Goal: Information Seeking & Learning: Learn about a topic

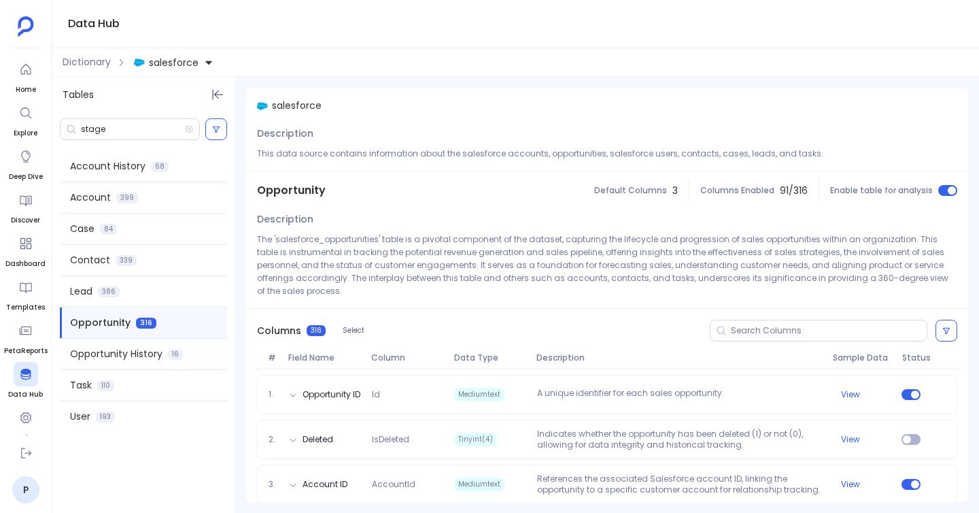
scroll to position [324, 0]
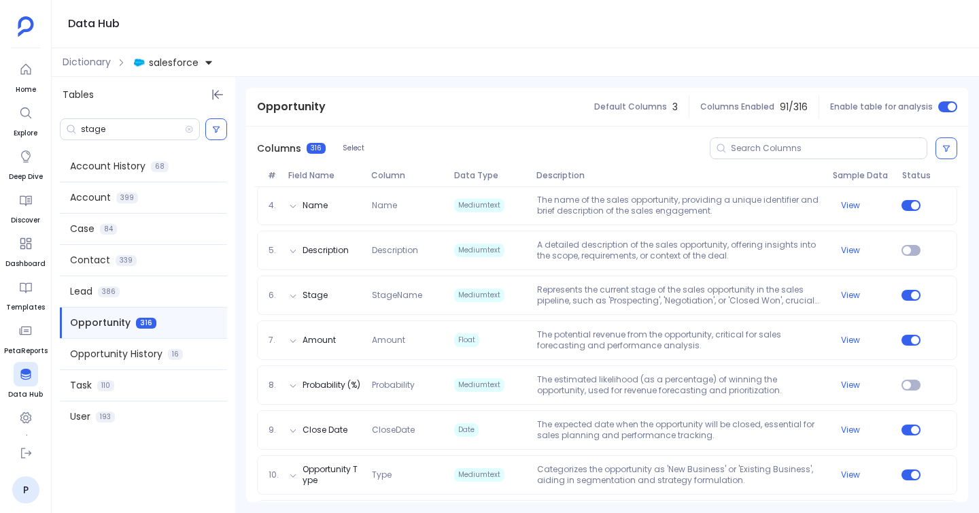
click at [99, 52] on div "Dictionary salesforce" at bounding box center [515, 62] width 927 height 29
click at [88, 63] on span "Dictionary" at bounding box center [87, 62] width 48 height 14
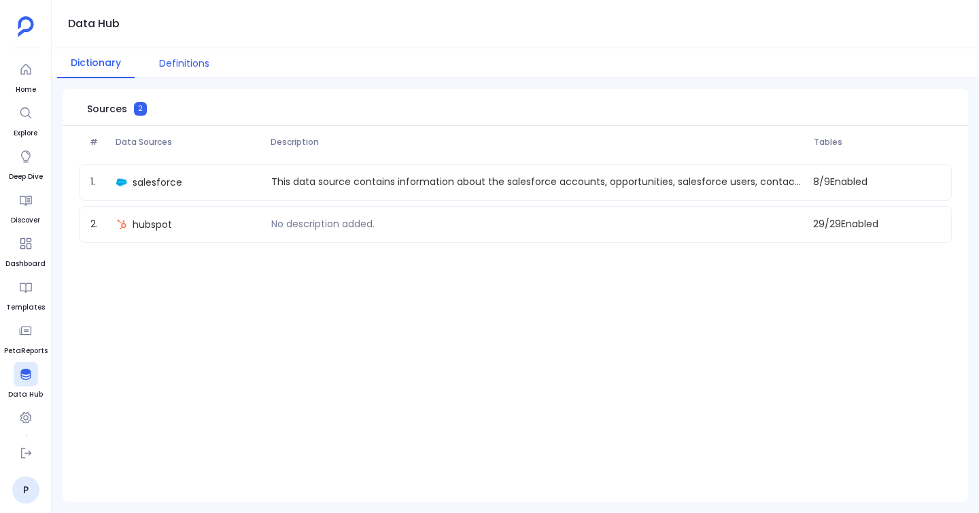
click at [183, 69] on button "Definitions" at bounding box center [185, 63] width 78 height 30
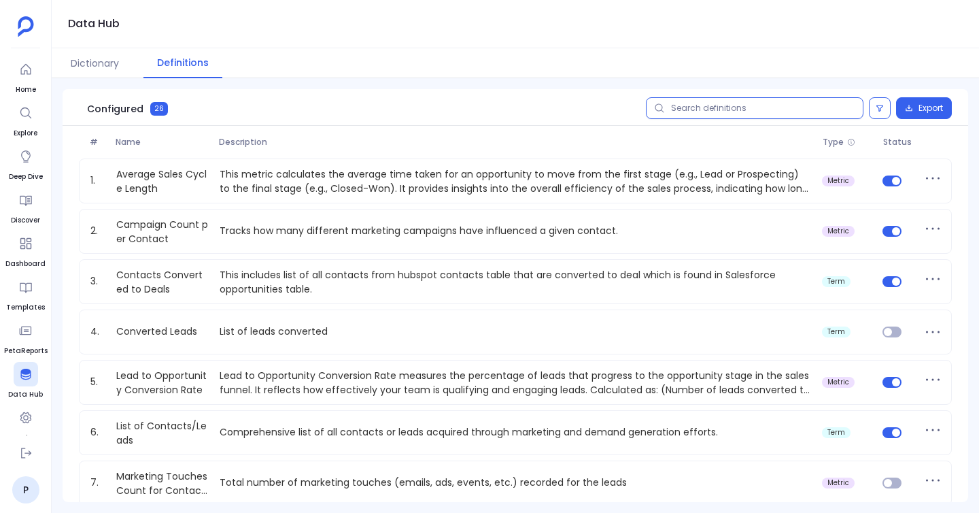
click at [690, 112] on input "text" at bounding box center [755, 108] width 218 height 22
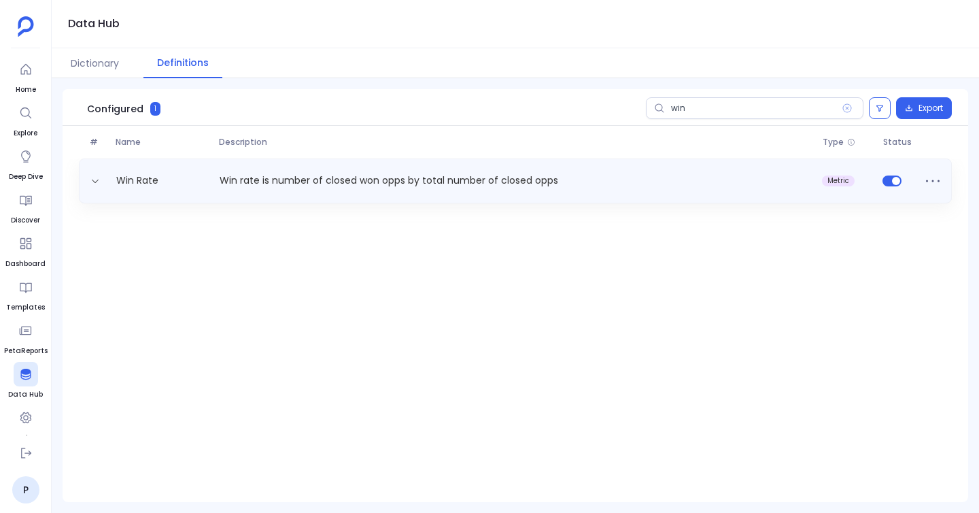
click at [156, 170] on div "Win Rate Win rate is number of closed won opps by total number of closed opps m…" at bounding box center [515, 181] width 861 height 22
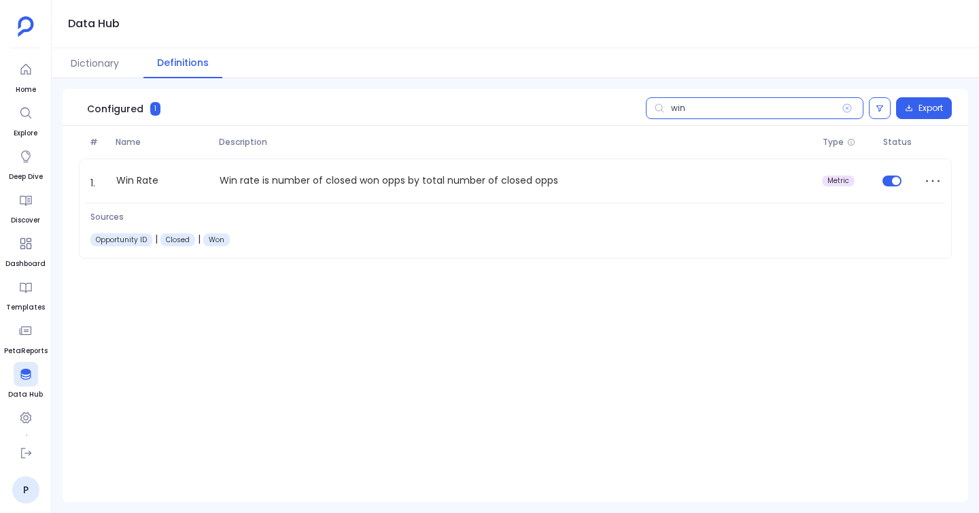
click at [682, 115] on input "win" at bounding box center [755, 108] width 218 height 22
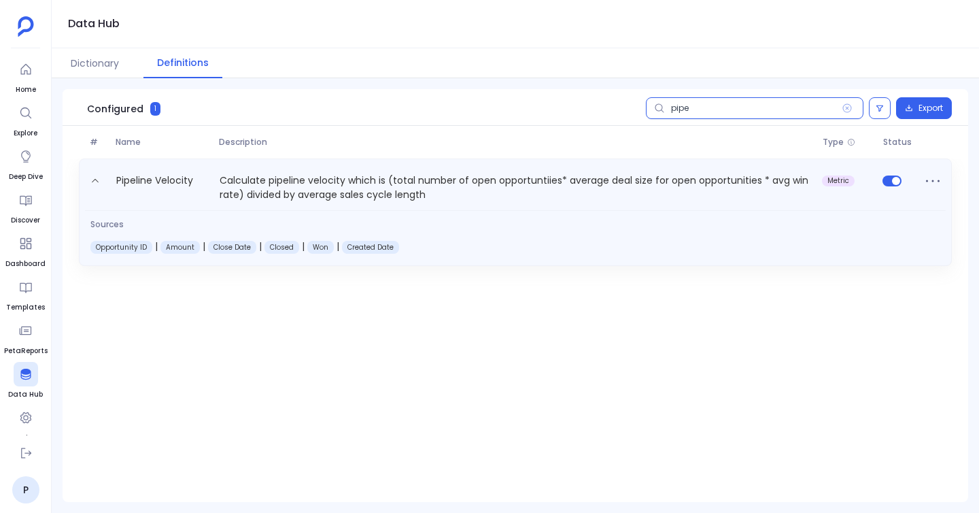
type input "pipe"
click at [315, 190] on p "Calculate pipeline velocity which is (total number of open opportuntiies* avera…" at bounding box center [515, 188] width 602 height 30
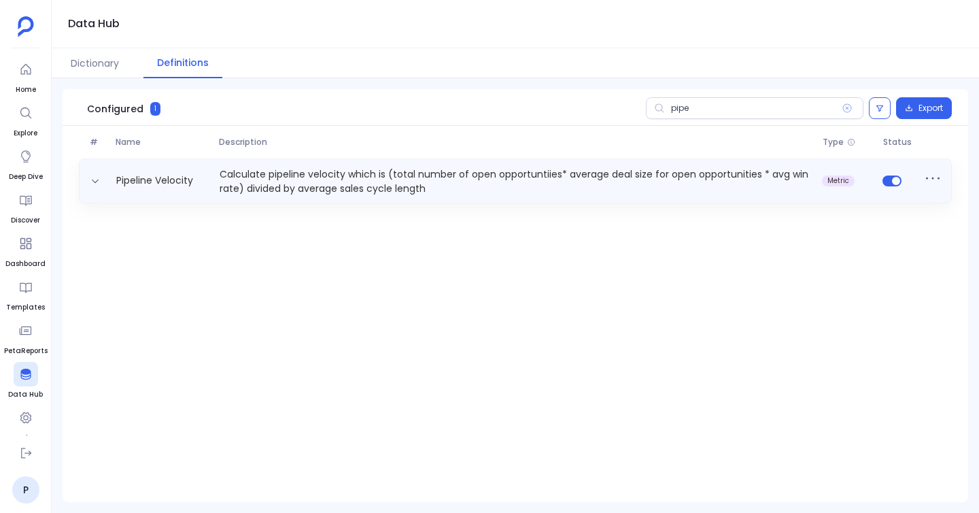
click at [167, 189] on div "Pipeline Velocity Calculate pipeline velocity which is (total number of open op…" at bounding box center [515, 180] width 861 height 27
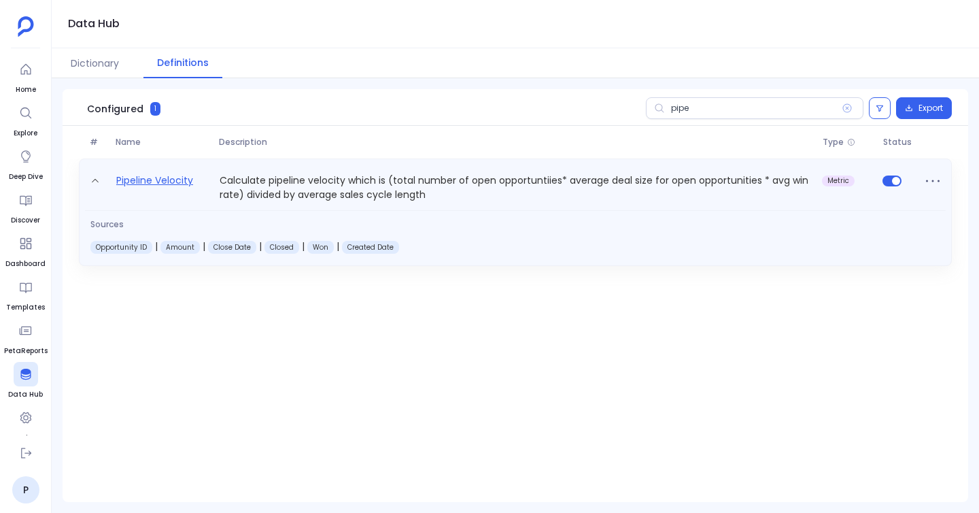
click at [171, 176] on link "Pipeline Velocity" at bounding box center [155, 188] width 88 height 30
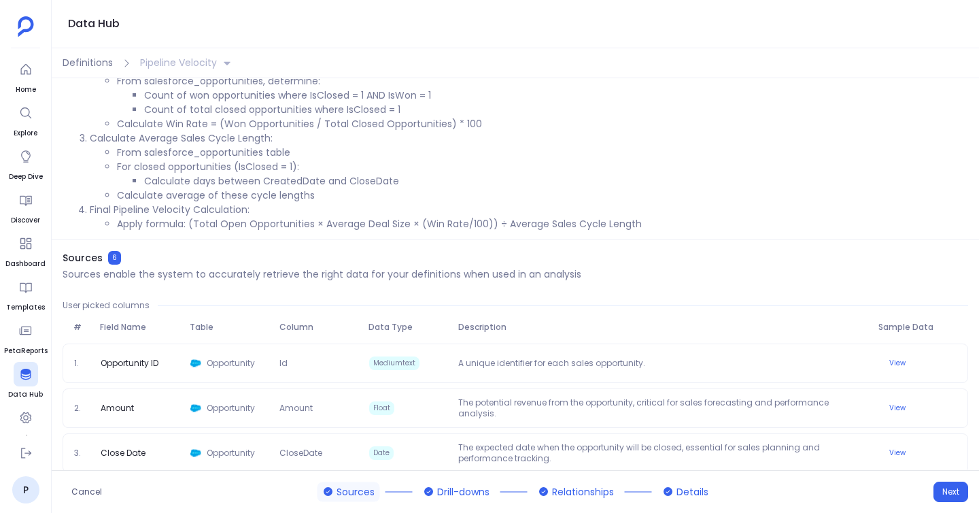
scroll to position [290, 0]
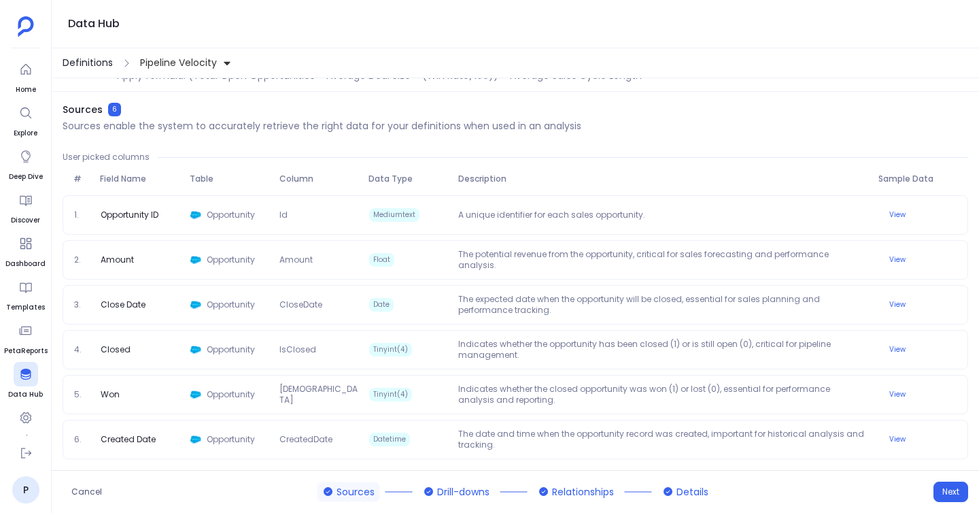
click at [93, 59] on span "Definitions" at bounding box center [88, 63] width 50 height 14
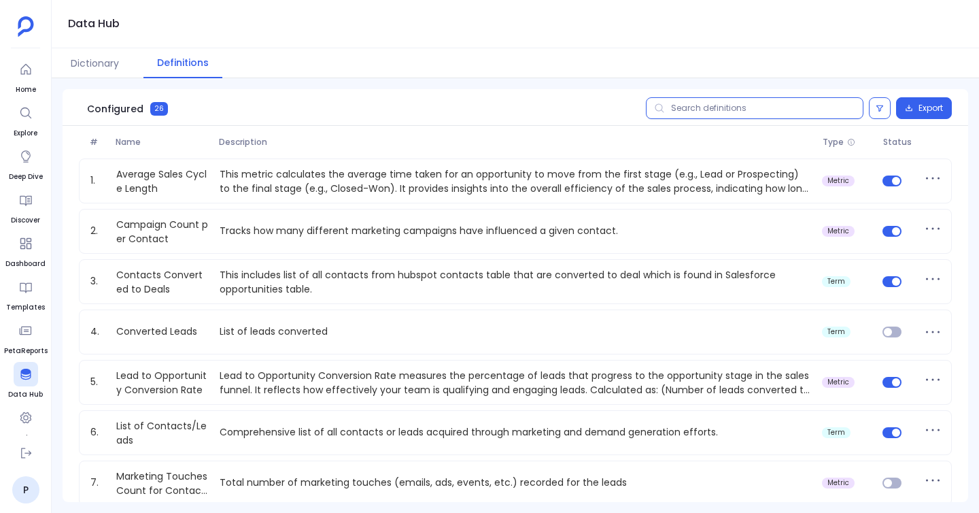
click at [761, 109] on input "text" at bounding box center [755, 108] width 218 height 22
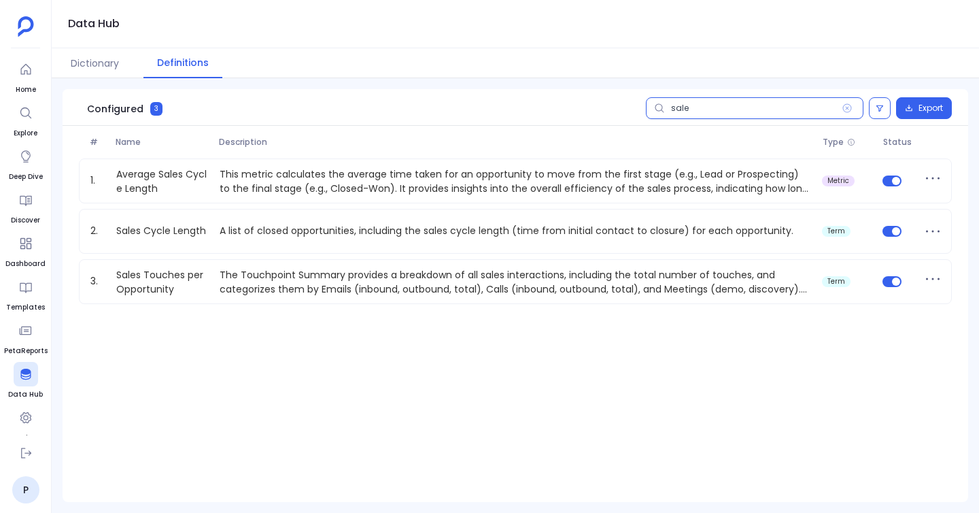
click at [707, 115] on input "sale" at bounding box center [755, 108] width 218 height 22
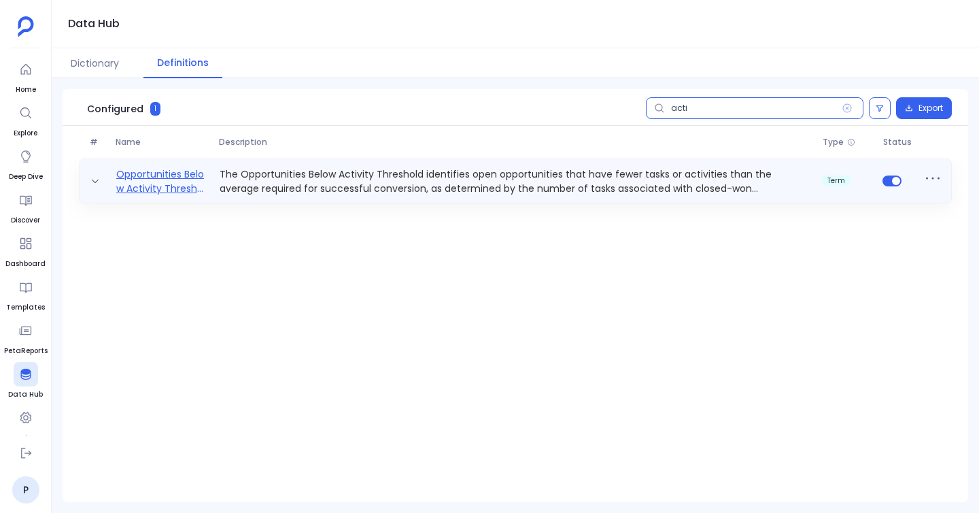
type input "acti"
click at [204, 181] on link "Opportunities Below Activity Threshold" at bounding box center [162, 180] width 103 height 27
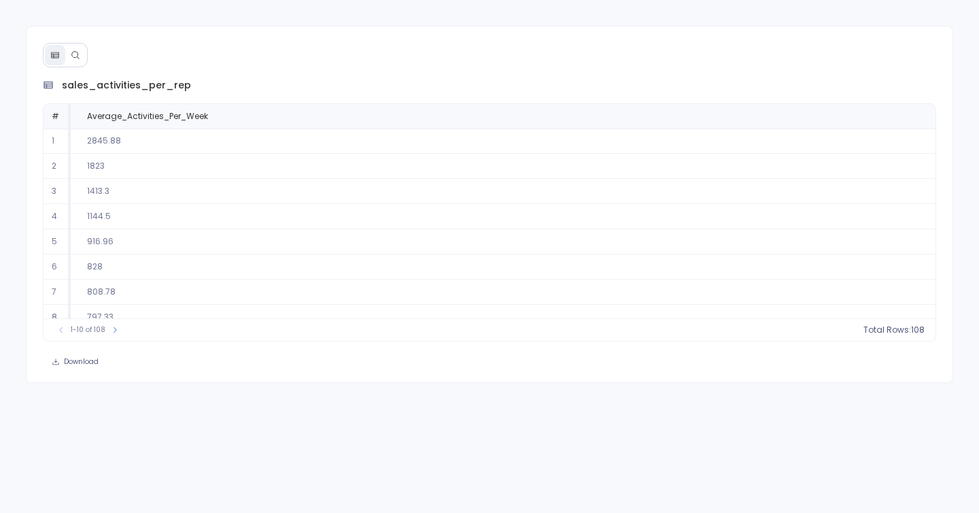
click at [83, 75] on div "sales_activities_per_rep # Average_Activities_Per_Week 1 2845.88 2 1823 3 1413.…" at bounding box center [490, 204] width 928 height 357
click at [82, 47] on button at bounding box center [75, 55] width 20 height 20
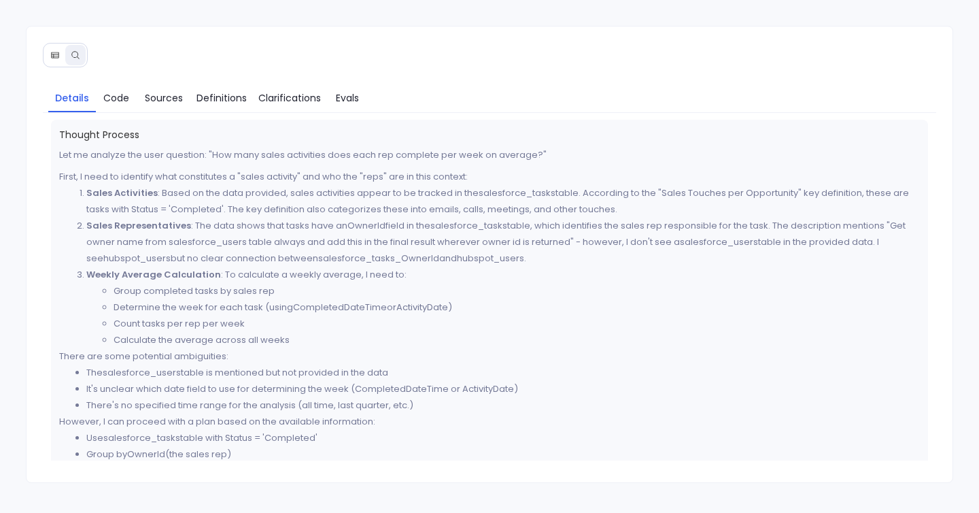
click at [96, 71] on div "Details Code Sources Definitions Clarifications Evals Thought Process Let me an…" at bounding box center [490, 255] width 928 height 458
click at [103, 102] on span "Code" at bounding box center [116, 97] width 26 height 15
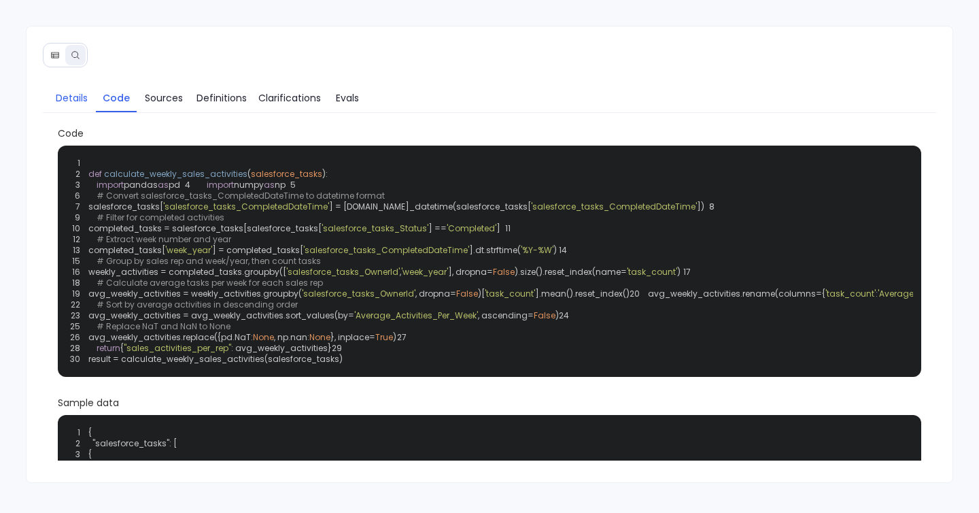
click at [86, 103] on span "Details" at bounding box center [72, 97] width 32 height 15
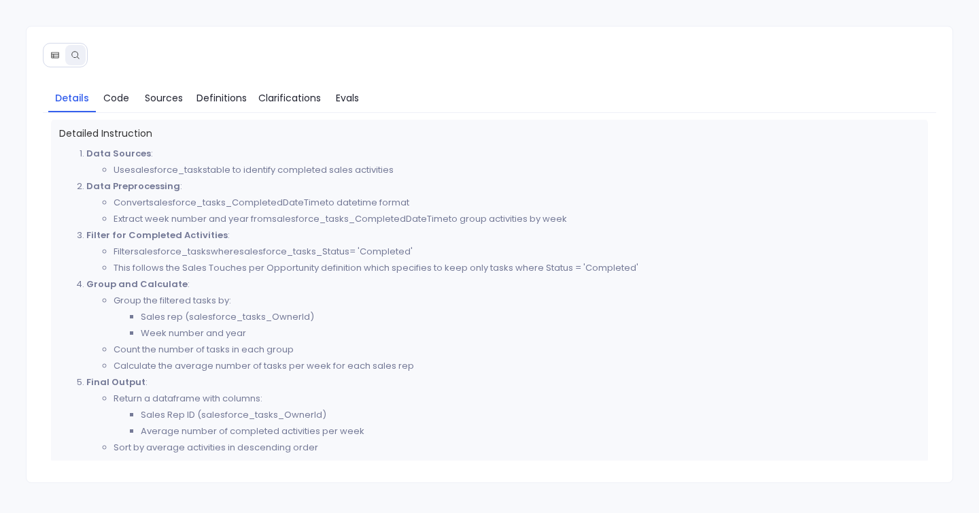
scroll to position [409, 0]
click at [105, 98] on span "Code" at bounding box center [116, 97] width 26 height 15
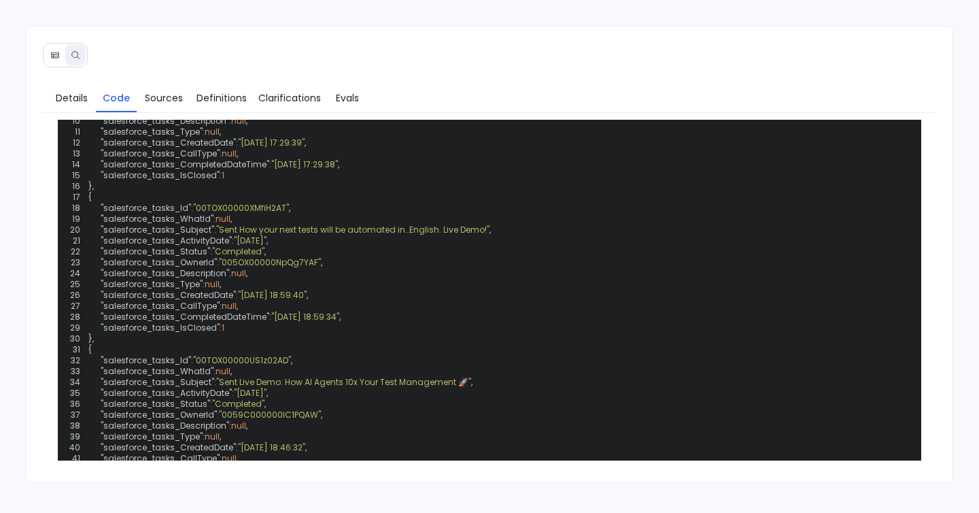
scroll to position [0, 0]
